Goal: Use online tool/utility: Utilize a website feature to perform a specific function

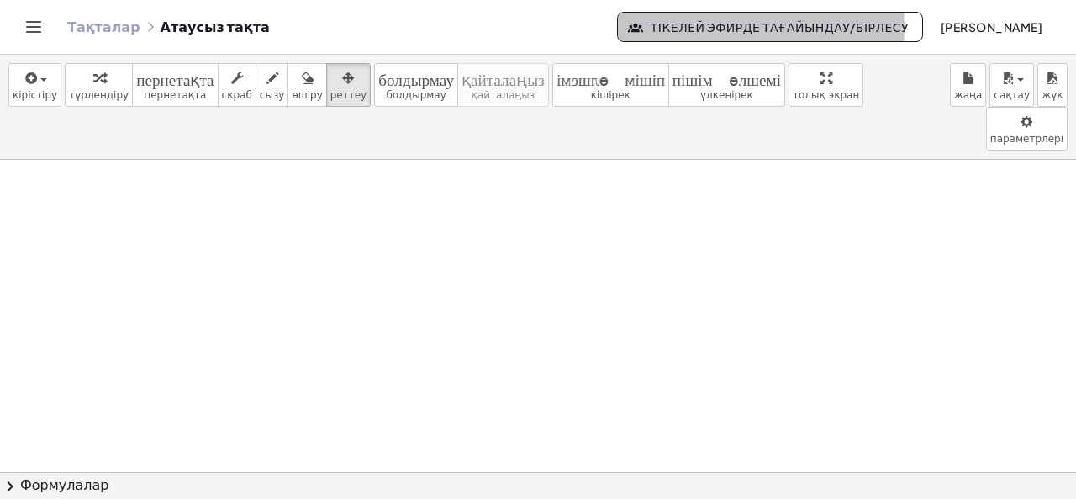
click at [668, 29] on font "Тікелей эфирде тағайындау/бірлесу" at bounding box center [780, 26] width 258 height 15
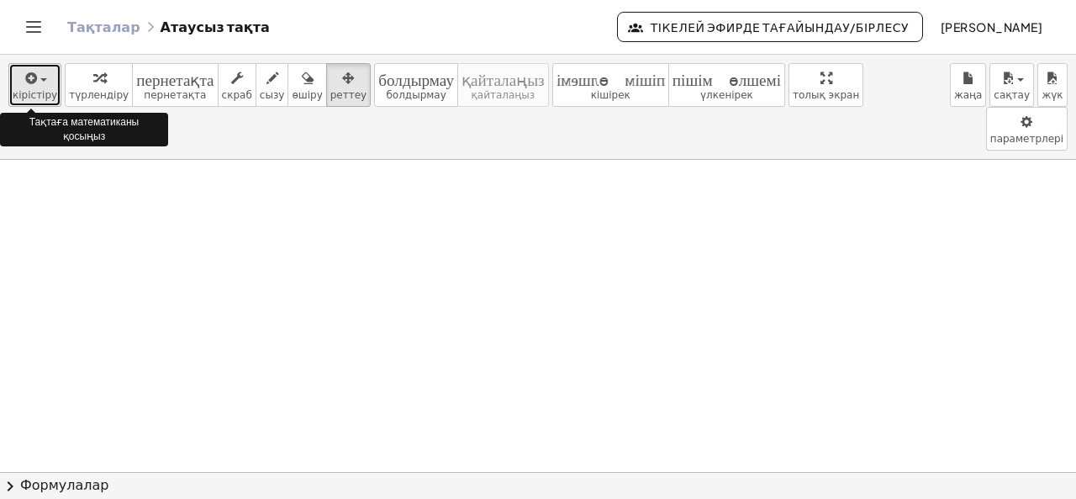
click at [32, 89] on font "кірістіру" at bounding box center [35, 95] width 45 height 12
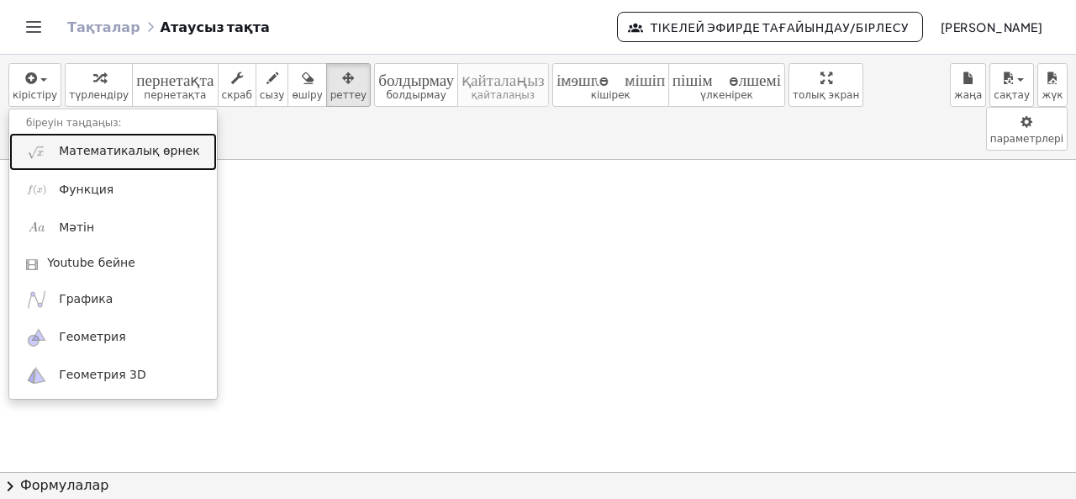
click at [71, 146] on font "Математикалық өрнек" at bounding box center [129, 150] width 140 height 13
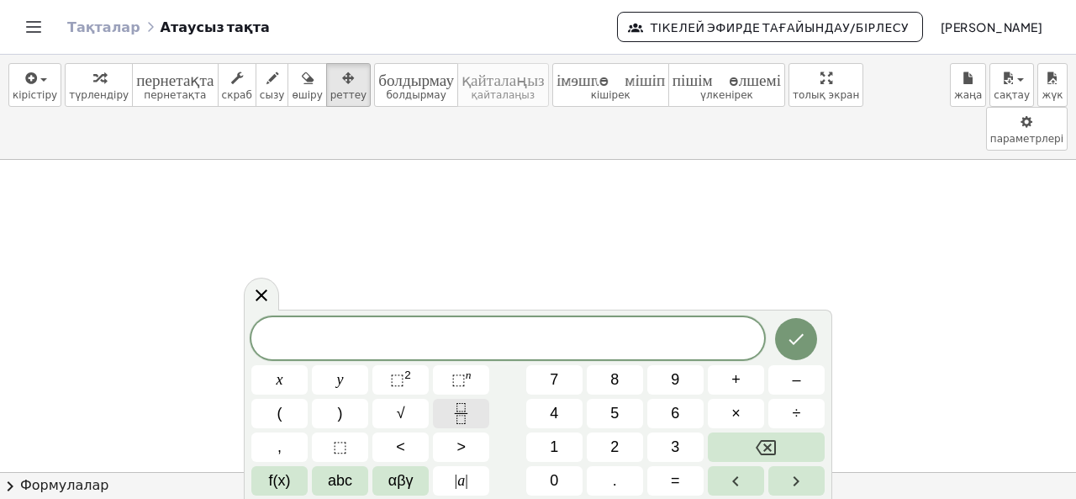
click at [459, 414] on icon "Fraction" at bounding box center [461, 413] width 21 height 21
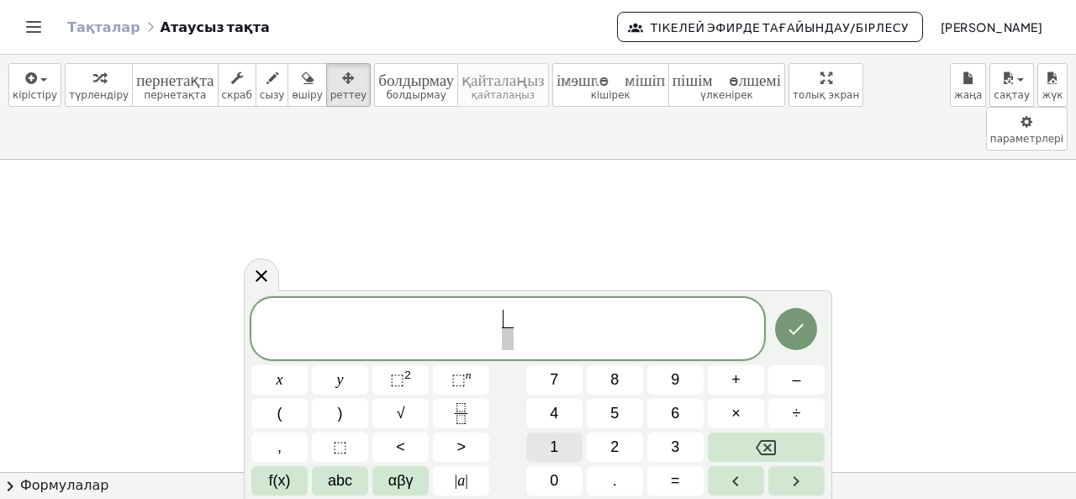
click at [554, 441] on span "1" at bounding box center [554, 446] width 8 height 23
click at [610, 405] on span "5" at bounding box center [614, 413] width 8 height 23
click at [509, 343] on span "​" at bounding box center [508, 338] width 22 height 23
click at [732, 382] on span "+" at bounding box center [735, 379] width 9 height 23
click at [772, 446] on icon "Backspace" at bounding box center [766, 447] width 20 height 20
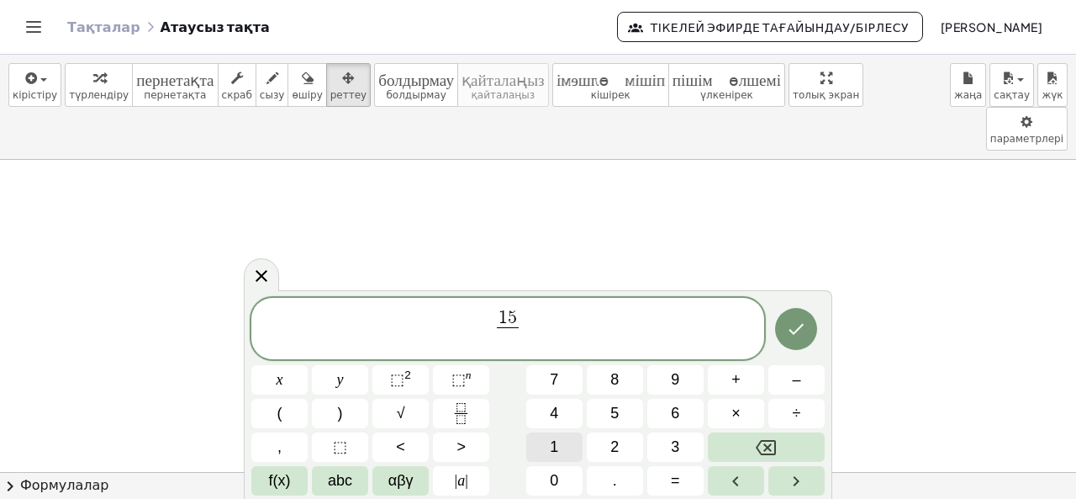
click at [553, 442] on span "1" at bounding box center [554, 446] width 8 height 23
click at [609, 440] on button "2" at bounding box center [615, 446] width 56 height 29
click at [532, 325] on span "1 5 1 2 ​ ​" at bounding box center [507, 330] width 513 height 45
click at [738, 379] on span "+" at bounding box center [735, 379] width 9 height 23
click at [470, 412] on icon "Fraction" at bounding box center [461, 413] width 21 height 21
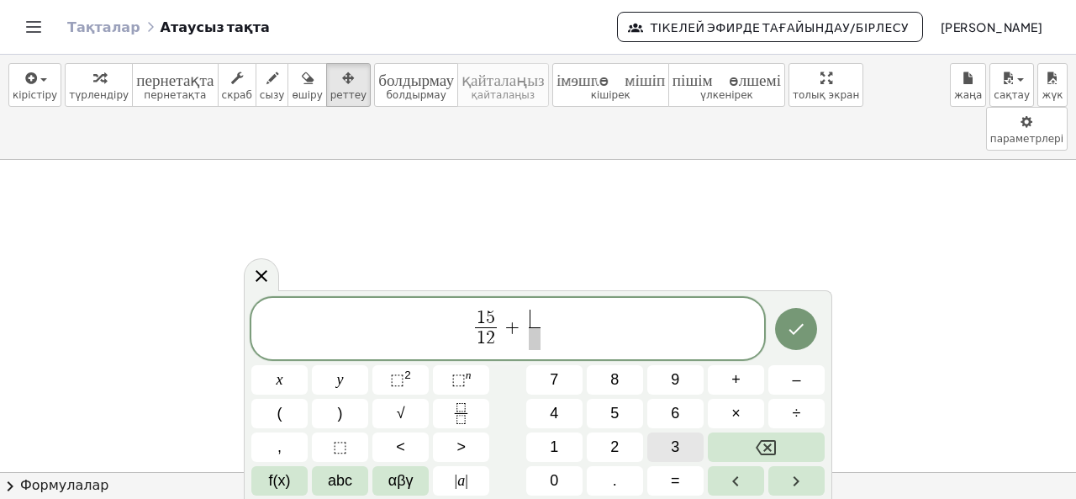
click at [673, 444] on span "3" at bounding box center [675, 446] width 8 height 23
click at [536, 342] on span "​" at bounding box center [534, 338] width 13 height 23
click at [557, 413] on span "4" at bounding box center [554, 413] width 8 height 23
click at [804, 324] on icon "Дайын" at bounding box center [796, 329] width 20 height 20
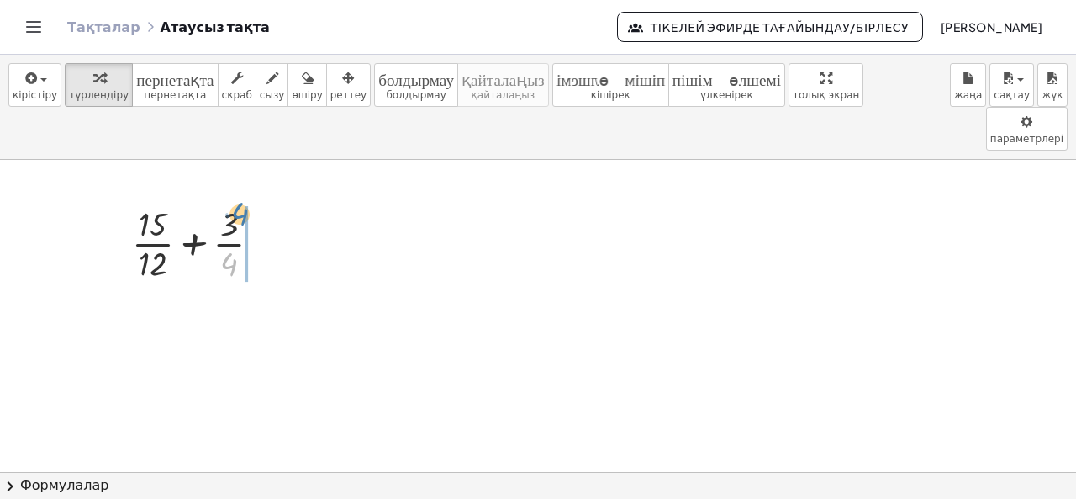
drag, startPoint x: 232, startPoint y: 219, endPoint x: 242, endPoint y: 169, distance: 51.4
click at [242, 200] on div at bounding box center [203, 242] width 159 height 84
click at [158, 216] on div at bounding box center [203, 242] width 159 height 84
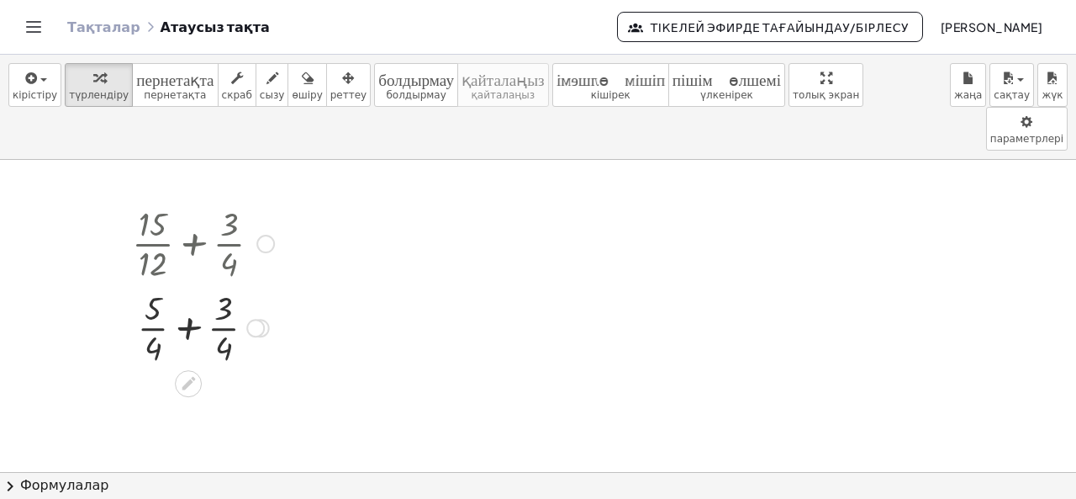
click at [189, 290] on div at bounding box center [203, 326] width 159 height 84
click at [257, 235] on div at bounding box center [265, 244] width 18 height 18
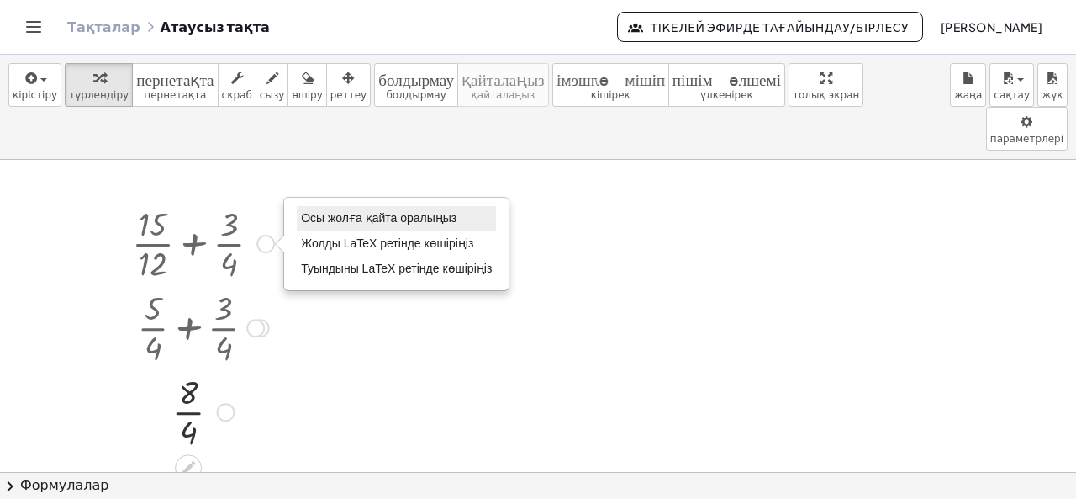
click at [311, 211] on font "Осы жолға қайта оралыңыз" at bounding box center [379, 217] width 156 height 13
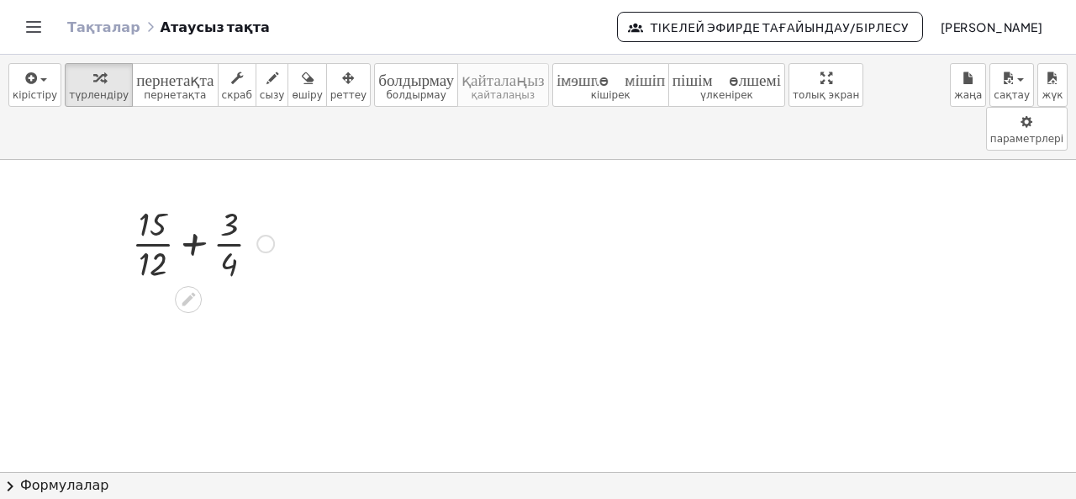
click at [154, 200] on div at bounding box center [203, 242] width 159 height 84
click at [190, 284] on div at bounding box center [203, 326] width 159 height 84
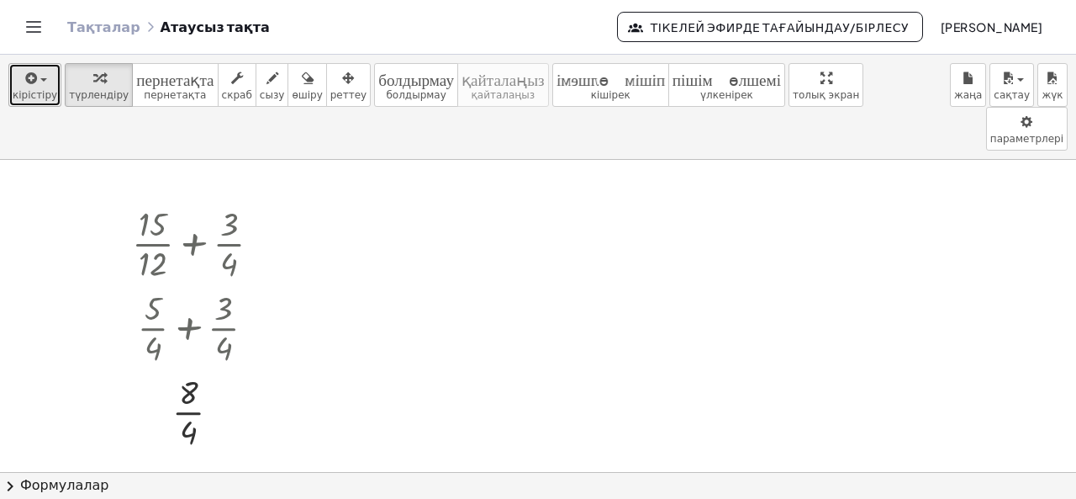
click at [37, 83] on span "button" at bounding box center [38, 80] width 3 height 12
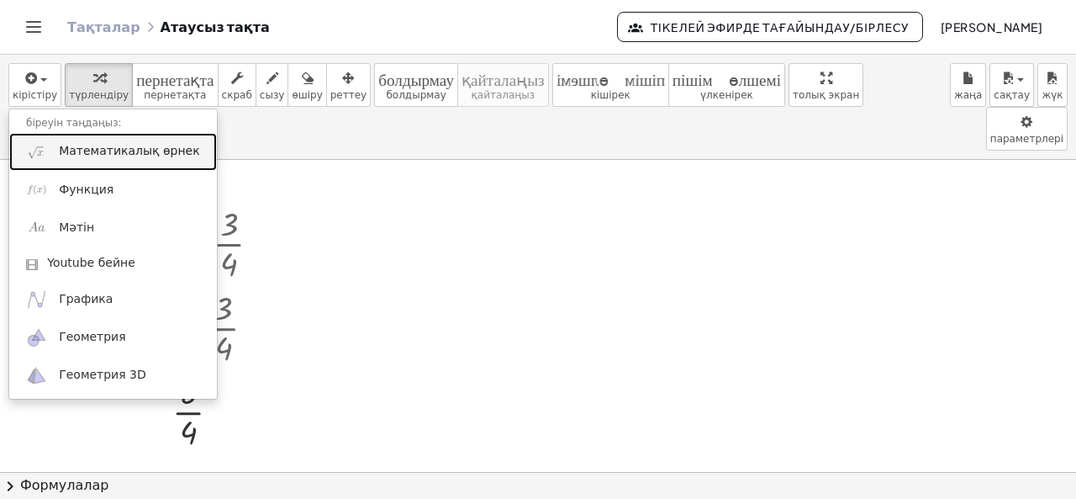
click at [84, 147] on font "Математикалық өрнек" at bounding box center [129, 150] width 140 height 13
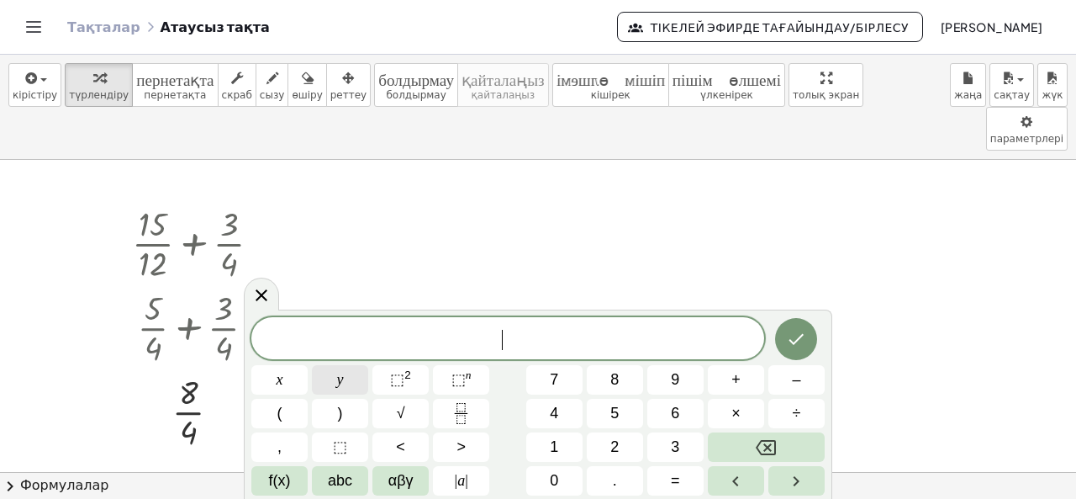
click at [337, 376] on span "y" at bounding box center [340, 379] width 7 height 23
click at [738, 417] on span "×" at bounding box center [735, 413] width 9 height 23
click at [763, 441] on icon "Backspace" at bounding box center [766, 447] width 20 height 20
click at [764, 441] on icon "Backspace" at bounding box center [766, 447] width 20 height 20
click at [282, 379] on span "x" at bounding box center [280, 379] width 7 height 23
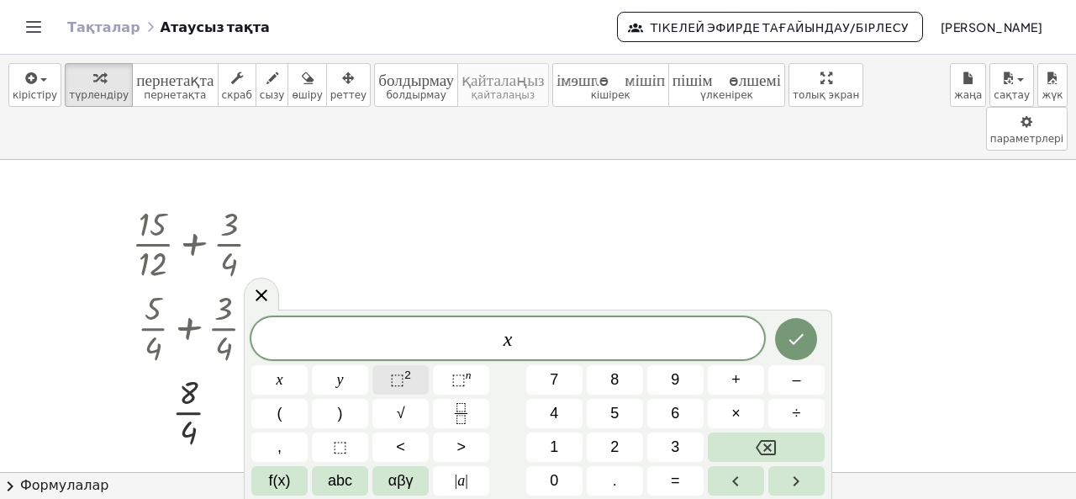
click at [405, 377] on sup "2" at bounding box center [407, 374] width 7 height 13
click at [740, 376] on span "+" at bounding box center [735, 379] width 9 height 23
click at [680, 414] on button "6" at bounding box center [675, 412] width 56 height 29
click at [280, 374] on span "x" at bounding box center [280, 379] width 7 height 23
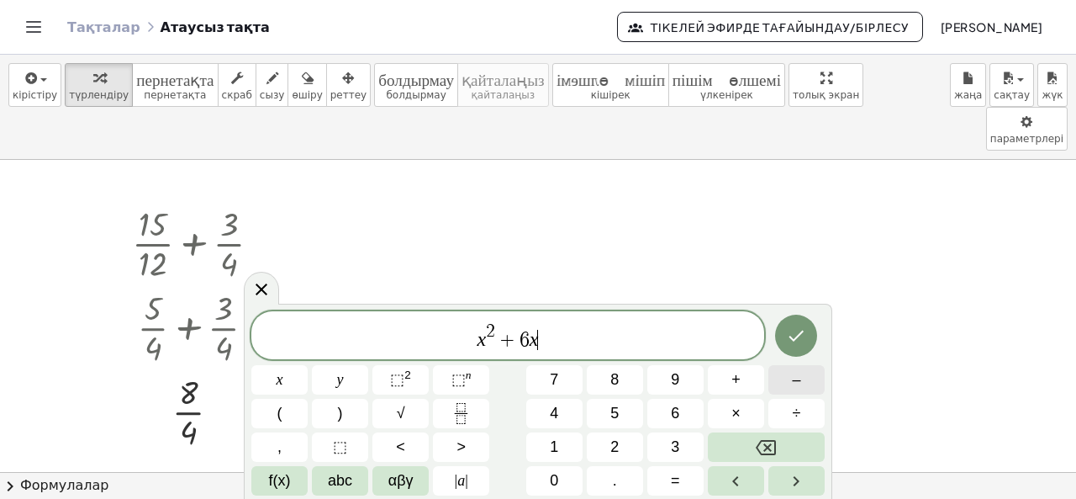
click at [794, 384] on span "–" at bounding box center [796, 379] width 8 height 23
click at [509, 338] on span "6" at bounding box center [512, 340] width 10 height 20
click at [764, 437] on icon "Backspace" at bounding box center [766, 447] width 20 height 20
click at [794, 386] on span "–" at bounding box center [796, 379] width 8 height 23
click at [546, 339] on span "−" at bounding box center [538, 340] width 24 height 20
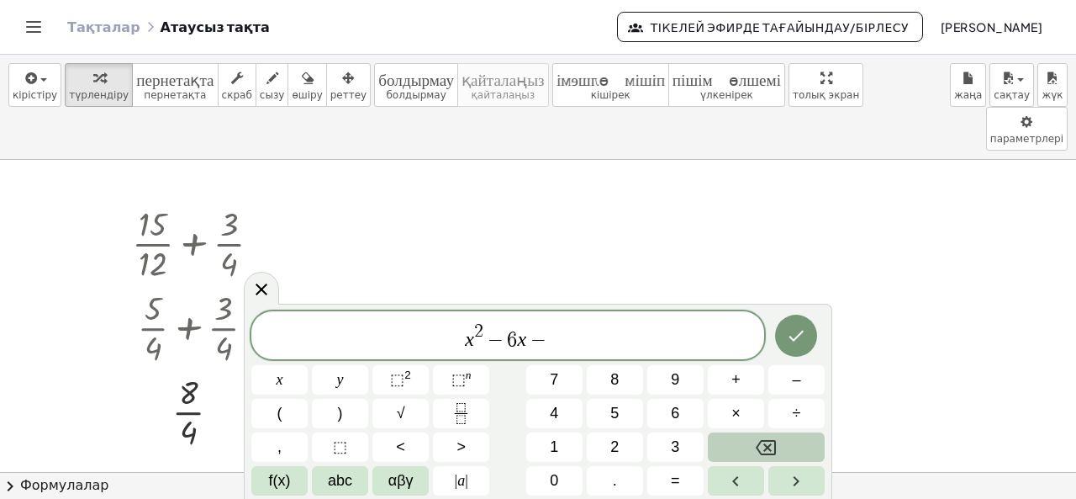
click at [769, 436] on button "Backspace" at bounding box center [766, 446] width 117 height 29
click at [736, 383] on span "+" at bounding box center [735, 379] width 9 height 23
click at [614, 411] on span "5" at bounding box center [614, 413] width 8 height 23
click at [674, 475] on span "=" at bounding box center [675, 480] width 9 height 23
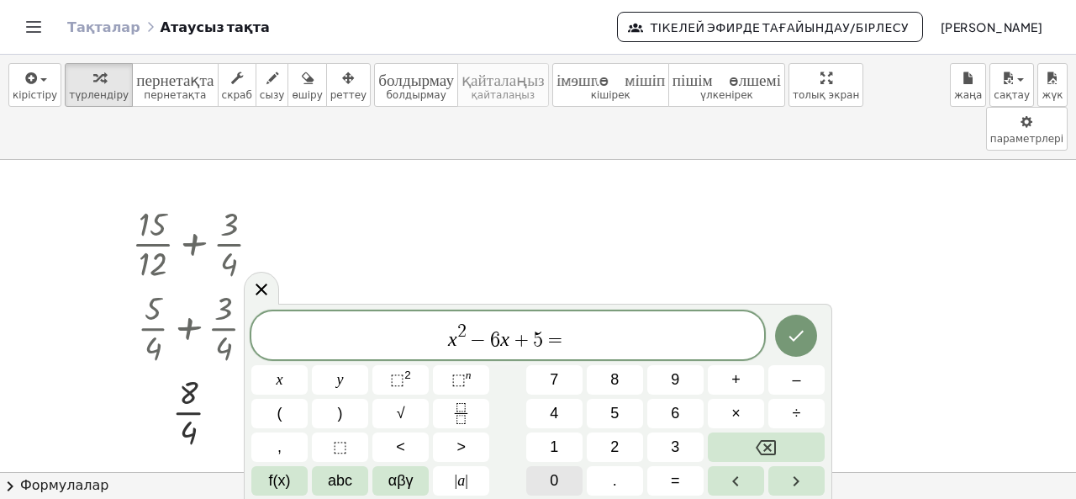
click at [562, 480] on button "0" at bounding box center [554, 480] width 56 height 29
click at [798, 336] on icon "Дайын" at bounding box center [796, 335] width 15 height 11
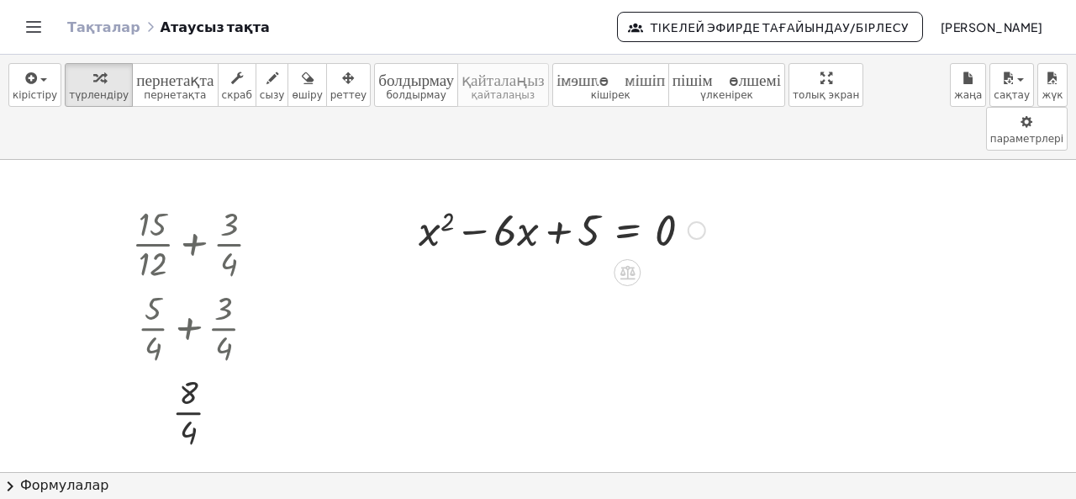
click at [478, 200] on div at bounding box center [561, 228] width 303 height 57
click at [565, 200] on div at bounding box center [561, 228] width 303 height 57
click at [625, 200] on div at bounding box center [561, 228] width 303 height 57
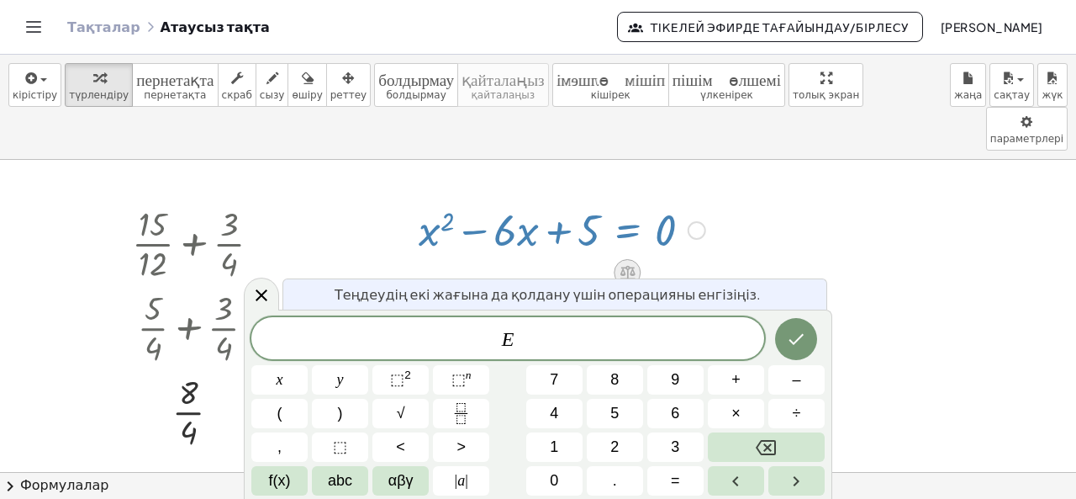
click at [627, 266] on icon at bounding box center [627, 273] width 15 height 14
click at [525, 338] on span "E" at bounding box center [507, 340] width 513 height 24
click at [788, 335] on icon "Дайын" at bounding box center [796, 339] width 20 height 20
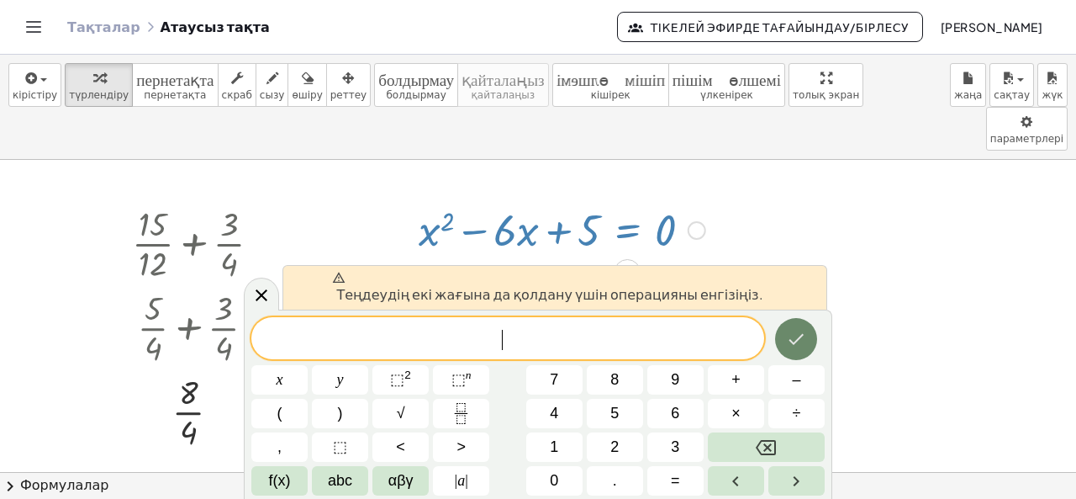
click at [788, 335] on icon "Дайын" at bounding box center [796, 339] width 20 height 20
click at [266, 295] on icon at bounding box center [261, 295] width 20 height 20
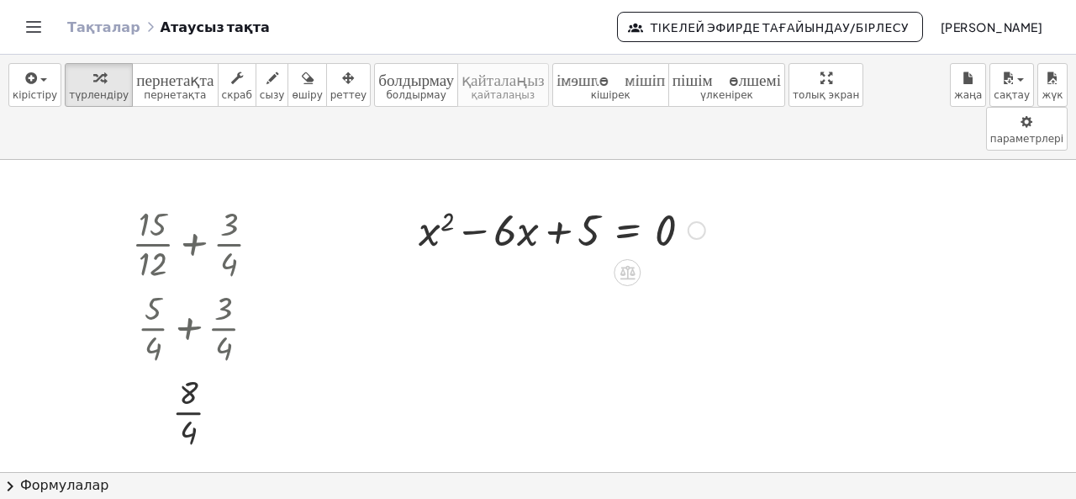
click at [478, 200] on div at bounding box center [561, 228] width 303 height 57
click at [430, 200] on div at bounding box center [561, 228] width 303 height 57
click at [626, 200] on div at bounding box center [561, 228] width 303 height 57
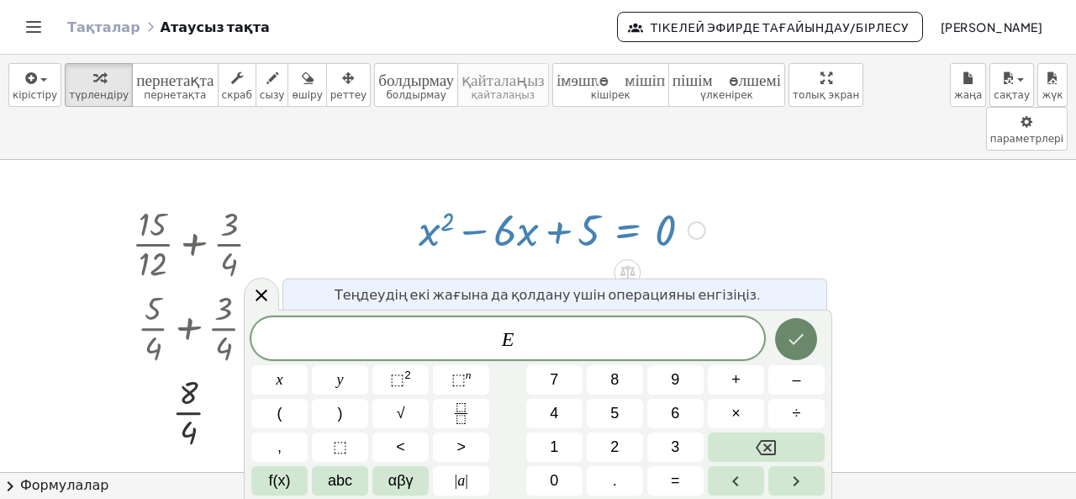
click at [799, 337] on icon "Дайын" at bounding box center [796, 339] width 15 height 11
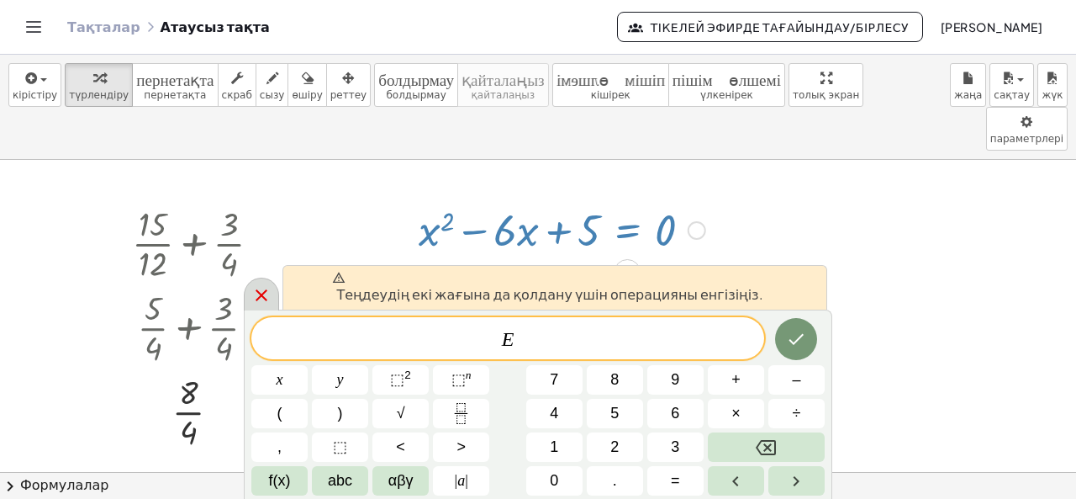
click at [261, 300] on icon at bounding box center [261, 295] width 20 height 20
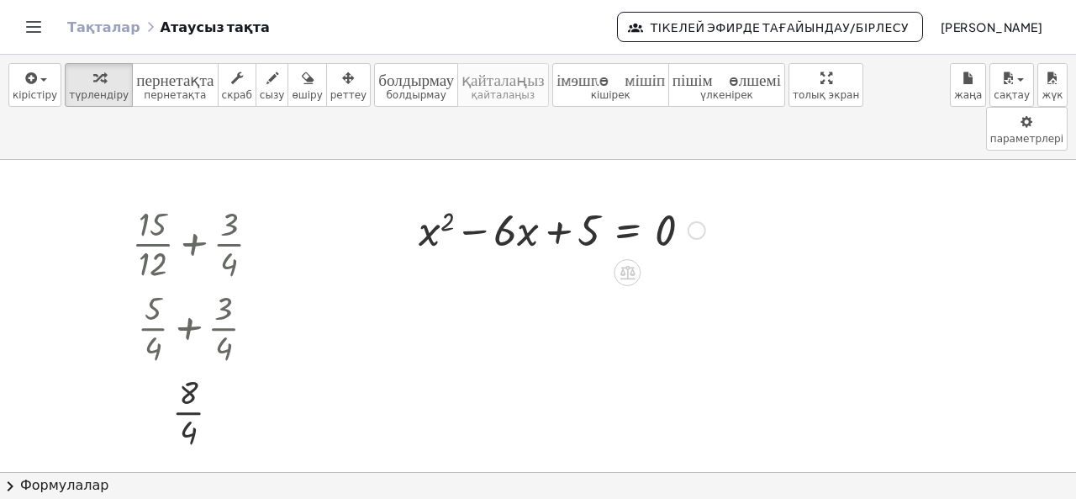
click at [697, 221] on div at bounding box center [697, 230] width 18 height 18
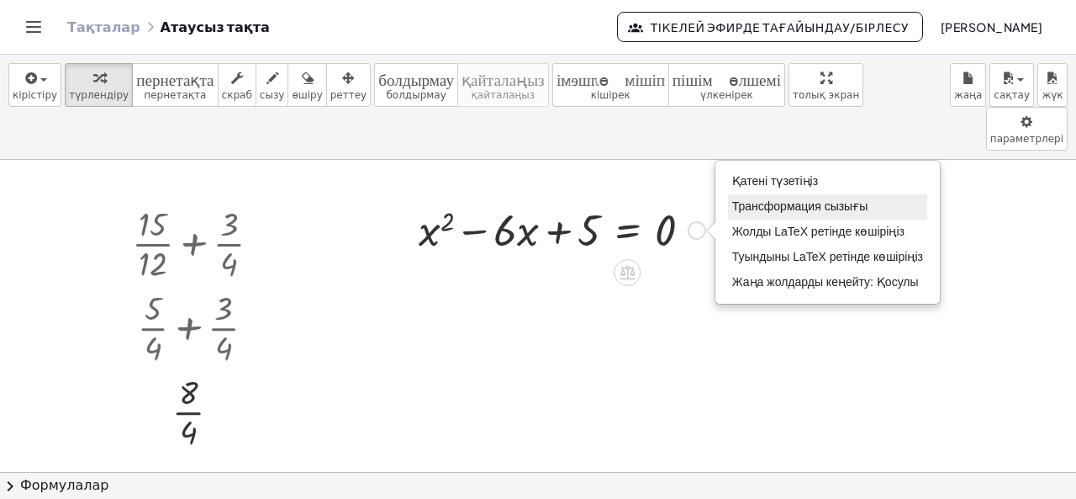
click at [758, 199] on font "Трансформация сызығы" at bounding box center [800, 205] width 136 height 13
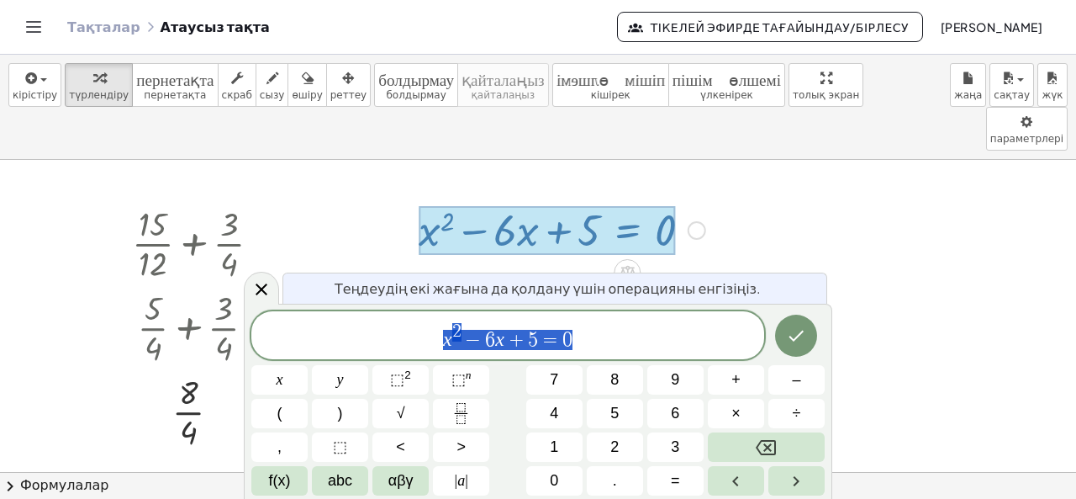
click at [607, 206] on div at bounding box center [547, 230] width 257 height 49
click at [262, 290] on icon at bounding box center [262, 289] width 12 height 12
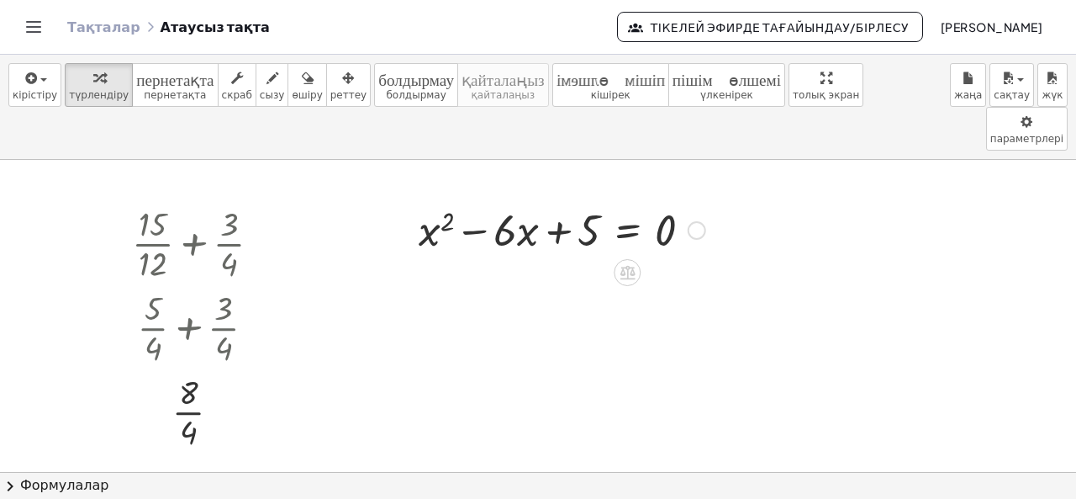
click at [600, 200] on div at bounding box center [561, 228] width 303 height 57
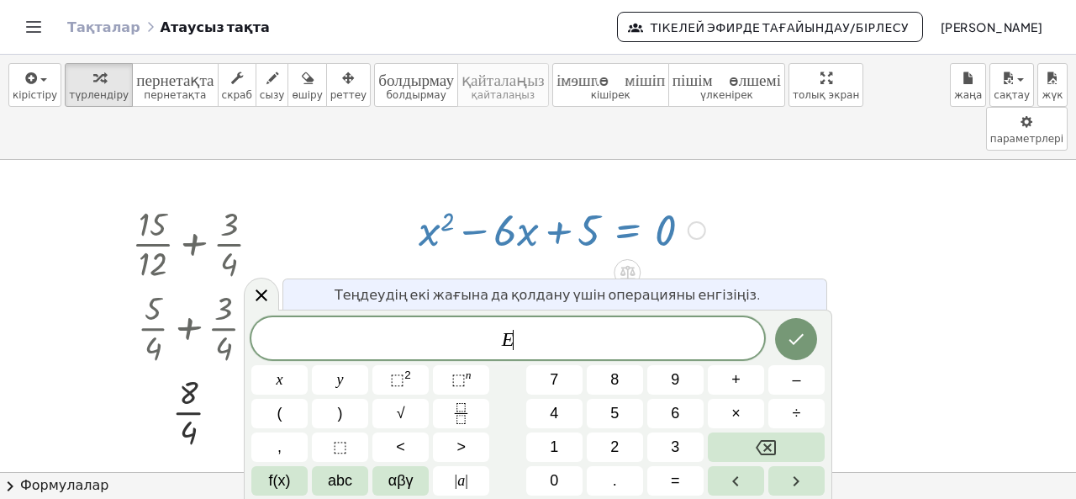
click at [454, 200] on div at bounding box center [561, 228] width 303 height 57
click at [414, 196] on div at bounding box center [405, 229] width 25 height 66
click at [456, 200] on div at bounding box center [561, 228] width 303 height 57
click at [261, 290] on icon at bounding box center [261, 295] width 20 height 20
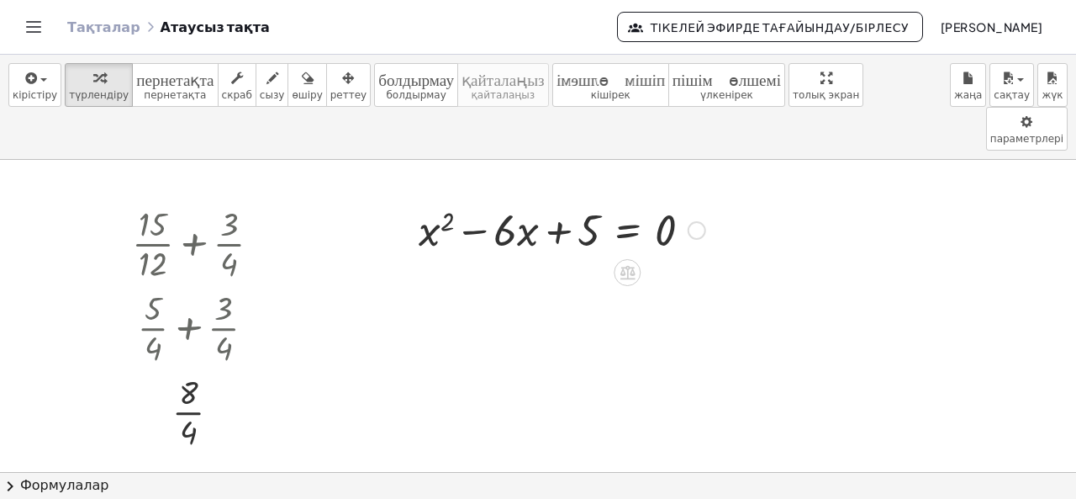
click at [425, 200] on div at bounding box center [561, 228] width 303 height 57
click at [464, 200] on div at bounding box center [561, 228] width 303 height 57
click at [342, 83] on icon "button" at bounding box center [348, 78] width 12 height 20
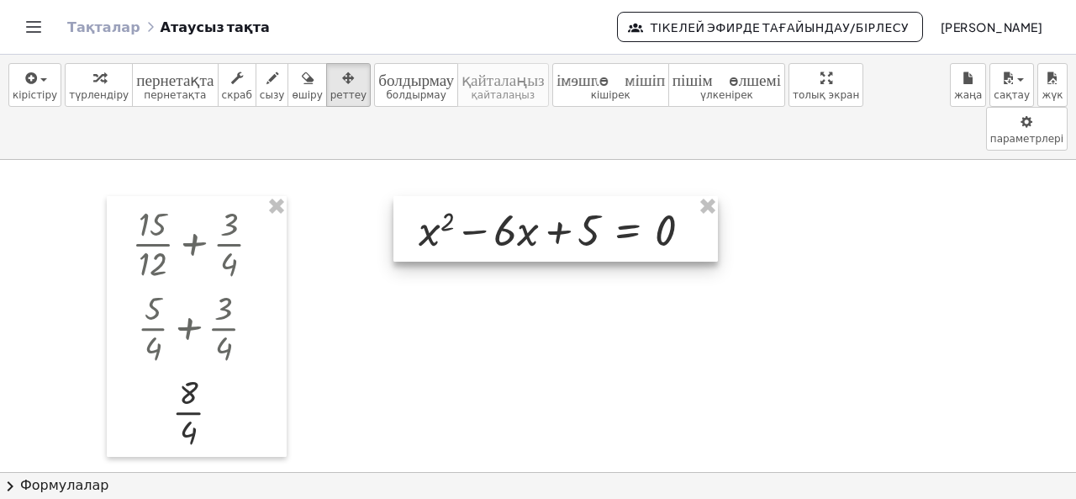
drag, startPoint x: 705, startPoint y: 156, endPoint x: 638, endPoint y: 156, distance: 66.4
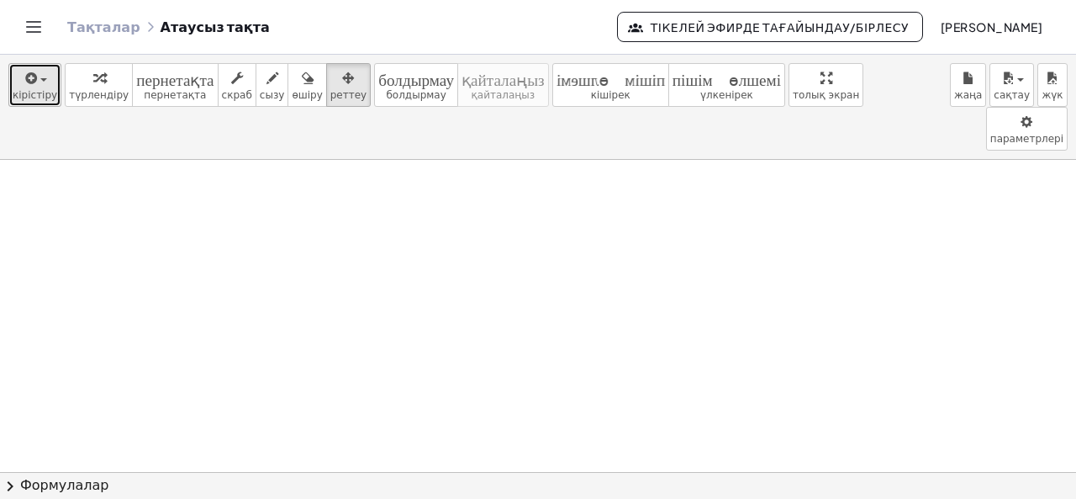
click at [38, 85] on button "кірістіру" at bounding box center [34, 85] width 53 height 44
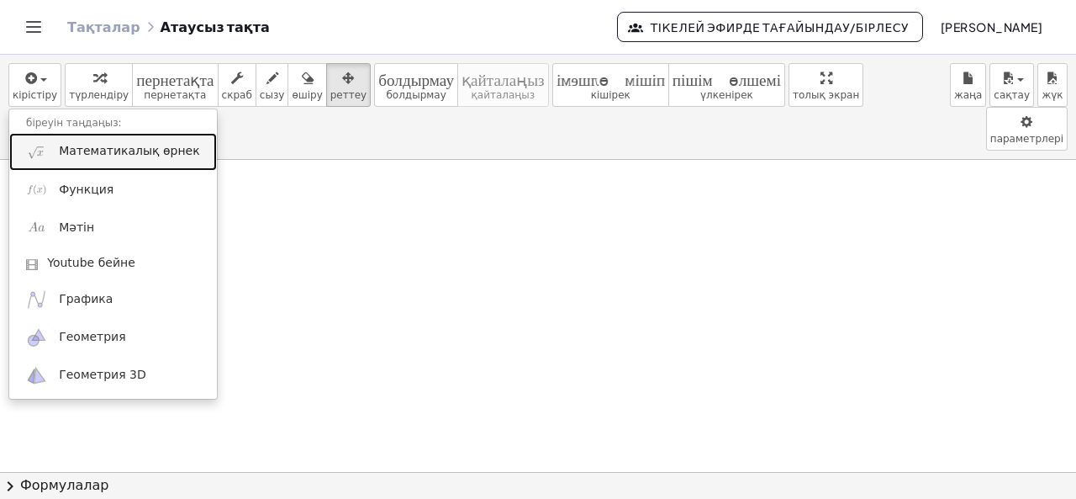
click at [124, 149] on font "Математикалық өрнек" at bounding box center [129, 150] width 140 height 13
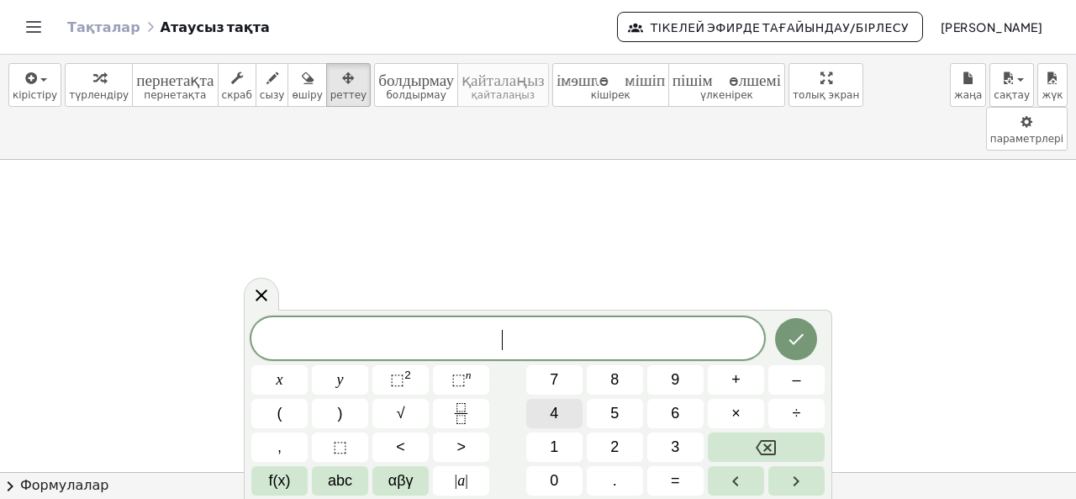
click at [553, 412] on span "4" at bounding box center [554, 413] width 8 height 23
click at [610, 409] on span "5" at bounding box center [614, 413] width 8 height 23
click at [678, 444] on span "3" at bounding box center [675, 446] width 8 height 23
click at [792, 383] on button "–" at bounding box center [796, 379] width 56 height 29
click at [622, 450] on button "2" at bounding box center [615, 446] width 56 height 29
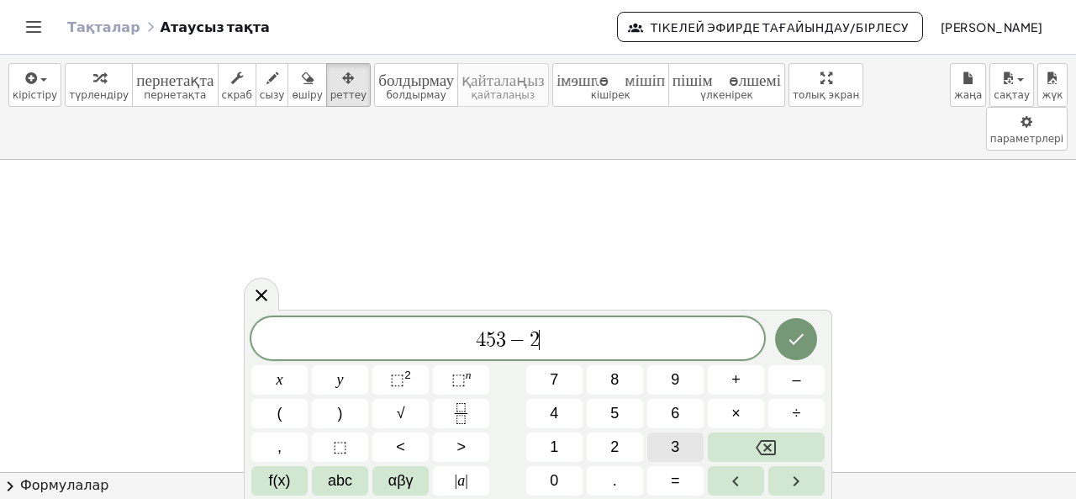
click at [676, 444] on span "3" at bounding box center [675, 446] width 8 height 23
click at [805, 340] on icon "Дайын" at bounding box center [796, 339] width 20 height 20
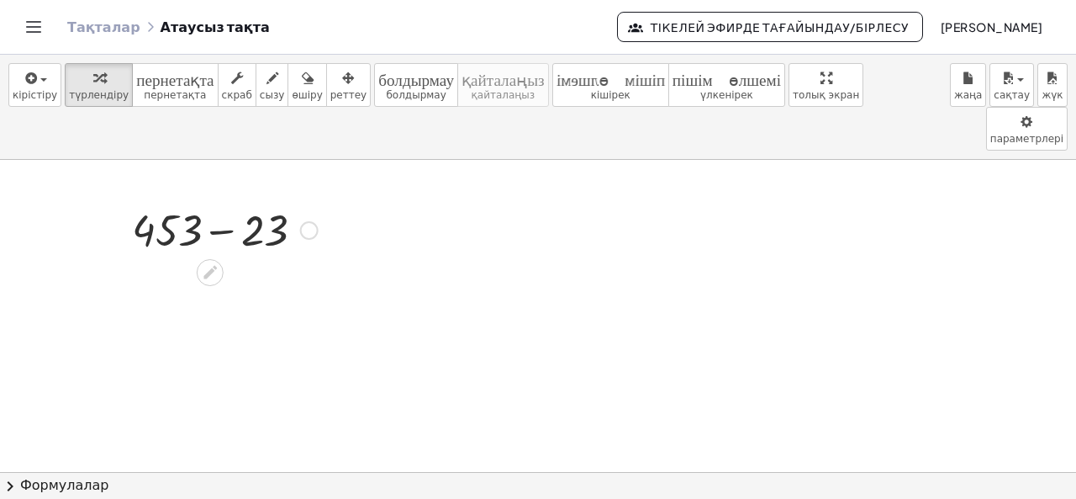
click at [215, 200] on div at bounding box center [225, 228] width 203 height 57
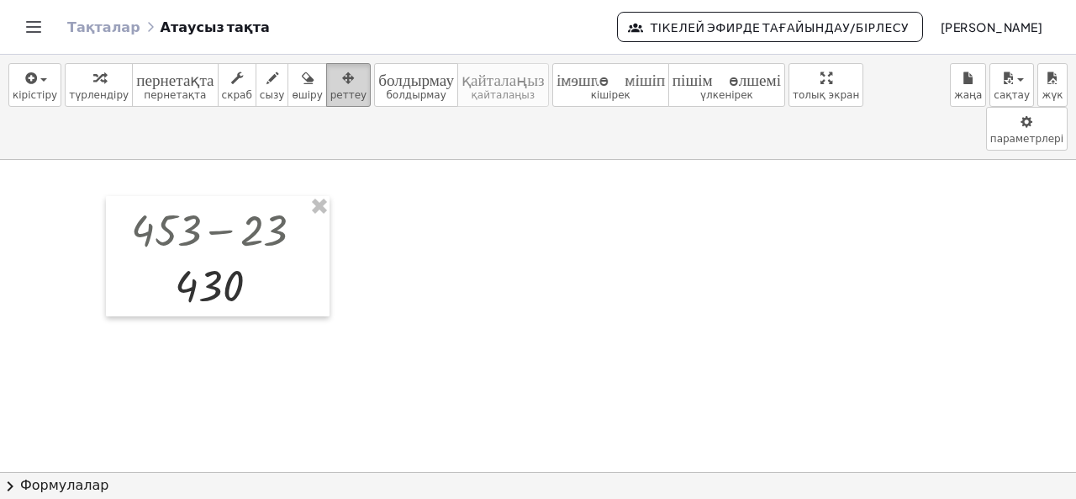
click at [342, 87] on icon "button" at bounding box center [348, 78] width 12 height 20
